Goal: Task Accomplishment & Management: Manage account settings

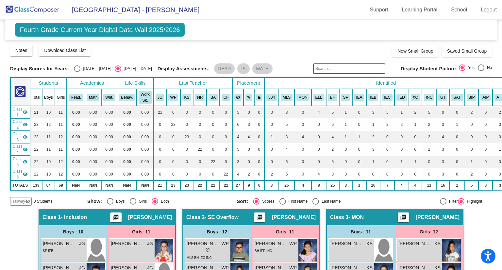
scroll to position [492, 0]
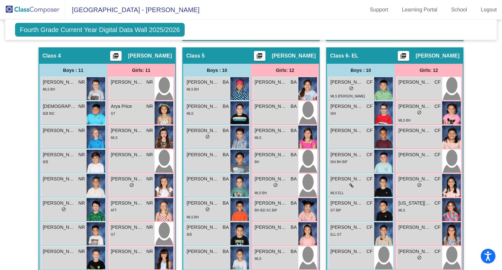
click at [46, 10] on img at bounding box center [32, 9] width 65 height 19
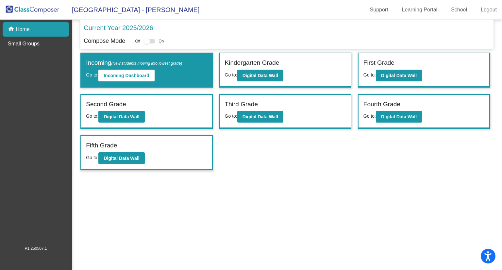
click at [147, 115] on div "Second Grade Go to: Digital Data Wall" at bounding box center [146, 112] width 131 height 34
click at [125, 117] on b "Digital Data Wall" at bounding box center [122, 116] width 36 height 5
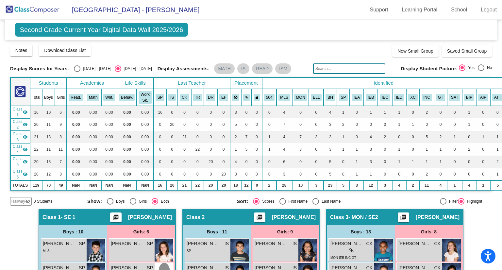
click at [50, 7] on img at bounding box center [32, 9] width 65 height 19
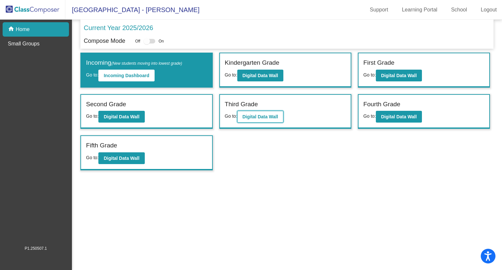
click at [267, 114] on b "Digital Data Wall" at bounding box center [261, 116] width 36 height 5
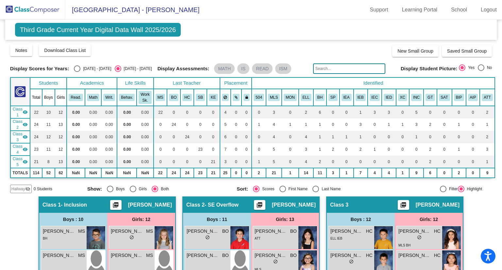
click at [30, 9] on img at bounding box center [32, 9] width 65 height 19
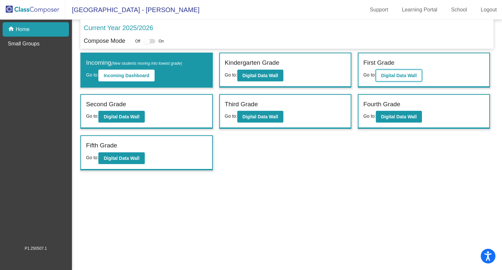
click at [400, 78] on b "Digital Data Wall" at bounding box center [399, 75] width 36 height 5
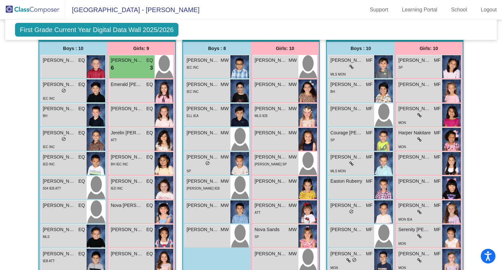
scroll to position [205, 0]
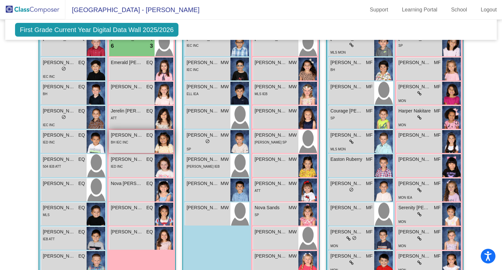
click at [122, 136] on span "[PERSON_NAME]" at bounding box center [127, 135] width 33 height 7
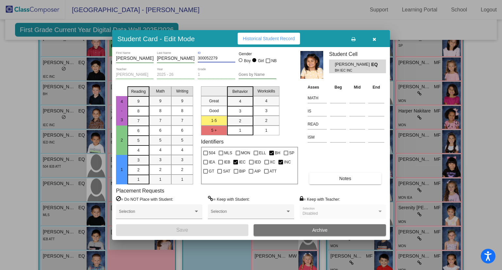
drag, startPoint x: 210, startPoint y: 57, endPoint x: 194, endPoint y: 57, distance: 16.4
click at [194, 57] on div "[PERSON_NAME] First Name [PERSON_NAME] Last Name 300052279 ID Gender Boy Girl NB" at bounding box center [196, 59] width 161 height 16
drag, startPoint x: 136, startPoint y: 59, endPoint x: 115, endPoint y: 58, distance: 21.3
click at [115, 58] on div "[PERSON_NAME] First Name [PERSON_NAME] Last Name 300052279 ID Gender Boy Girl N…" at bounding box center [251, 143] width 278 height 193
drag, startPoint x: 176, startPoint y: 58, endPoint x: 157, endPoint y: 57, distance: 18.7
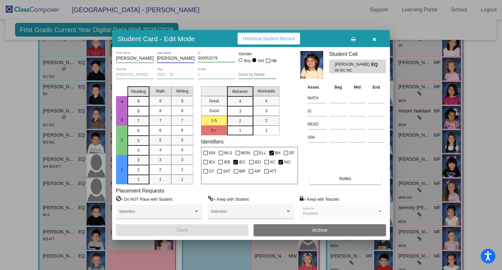
click at [157, 57] on input "[PERSON_NAME]" at bounding box center [176, 58] width 38 height 5
